Goal: Information Seeking & Learning: Understand process/instructions

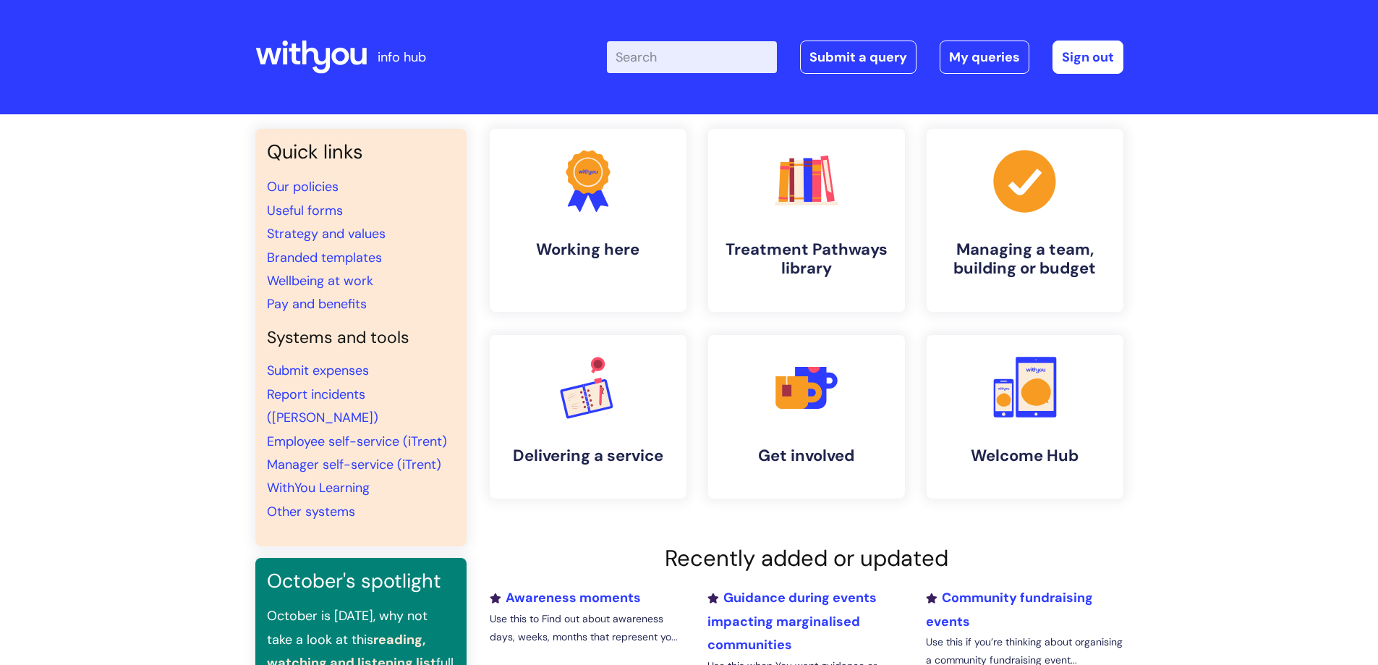
click at [735, 63] on input "Enter your search term here..." at bounding box center [692, 57] width 170 height 32
type input "birthday leave"
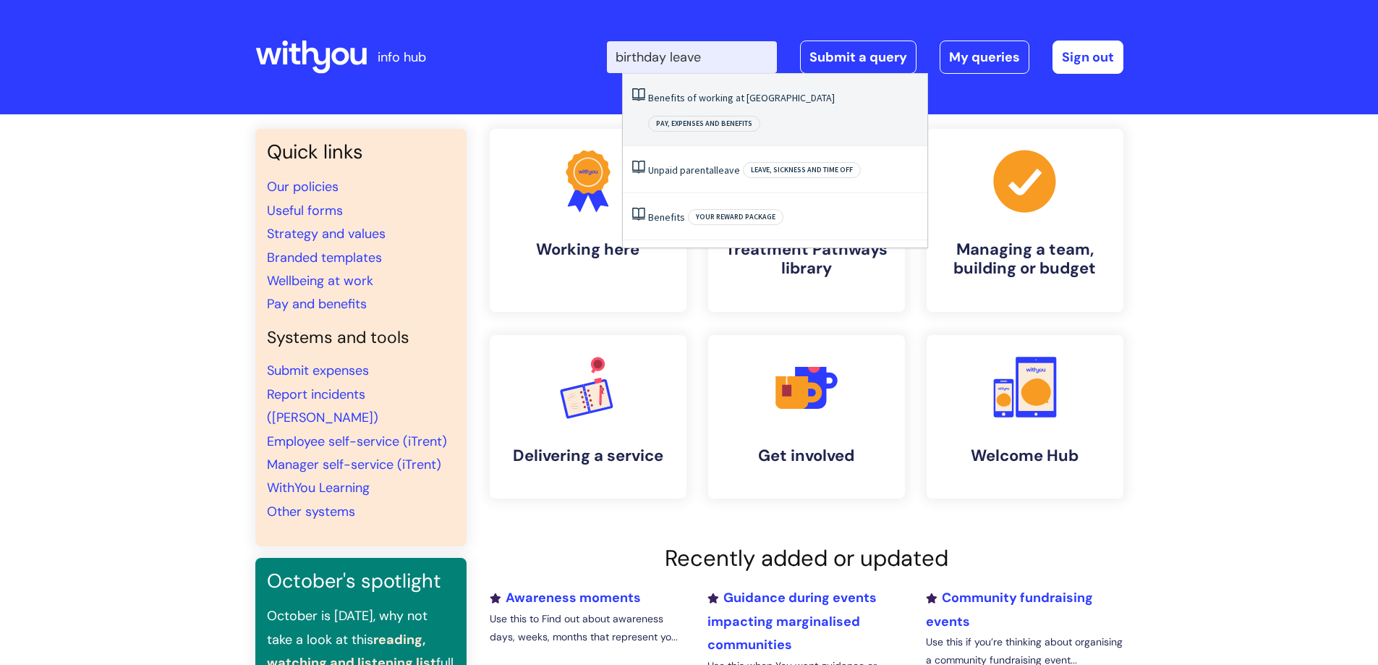
click at [725, 98] on link "Benefits of working at [GEOGRAPHIC_DATA]" at bounding box center [741, 97] width 187 height 13
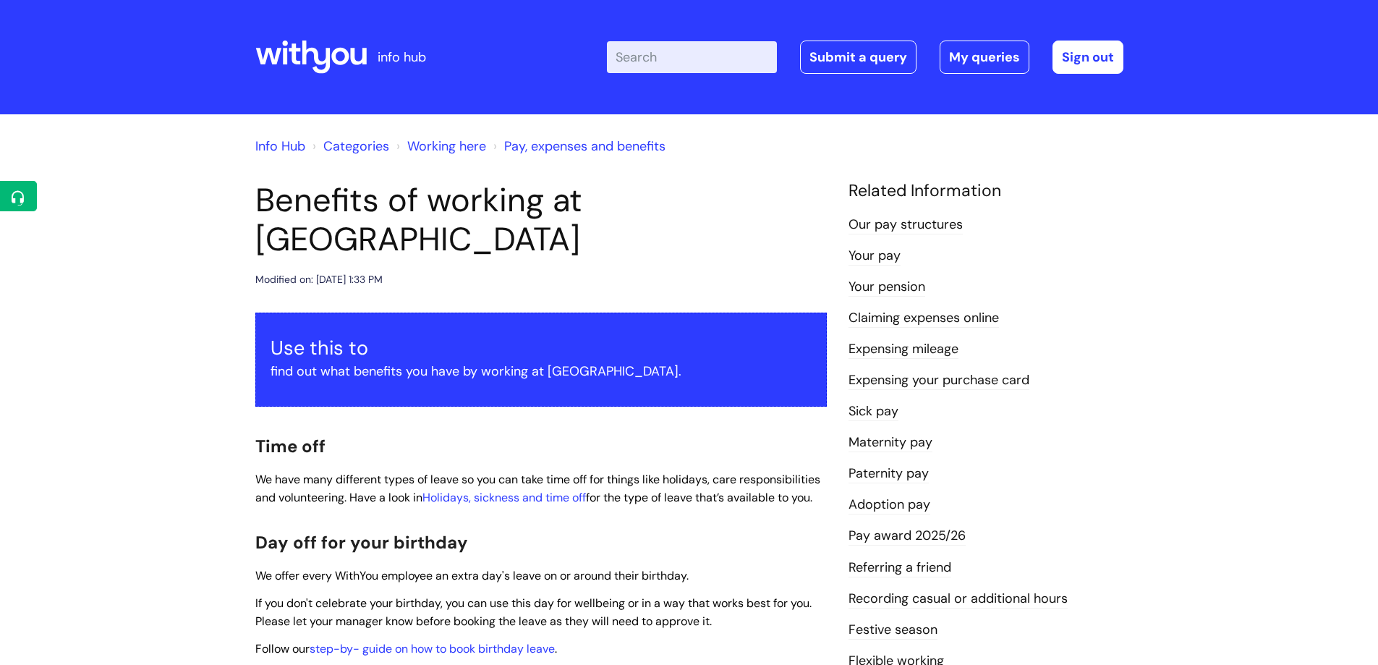
scroll to position [362, 0]
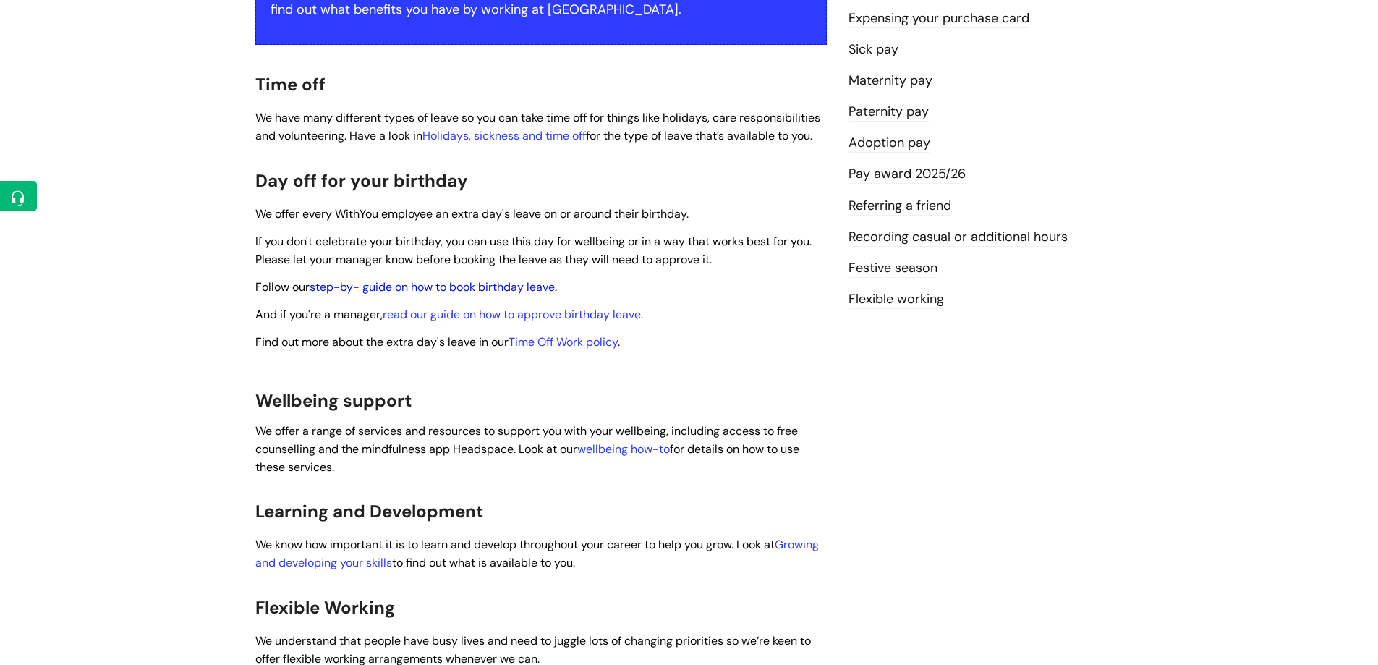
click at [474, 279] on link "step-by- guide on how to book birthday leave" at bounding box center [432, 286] width 245 height 15
